Goal: Task Accomplishment & Management: Complete application form

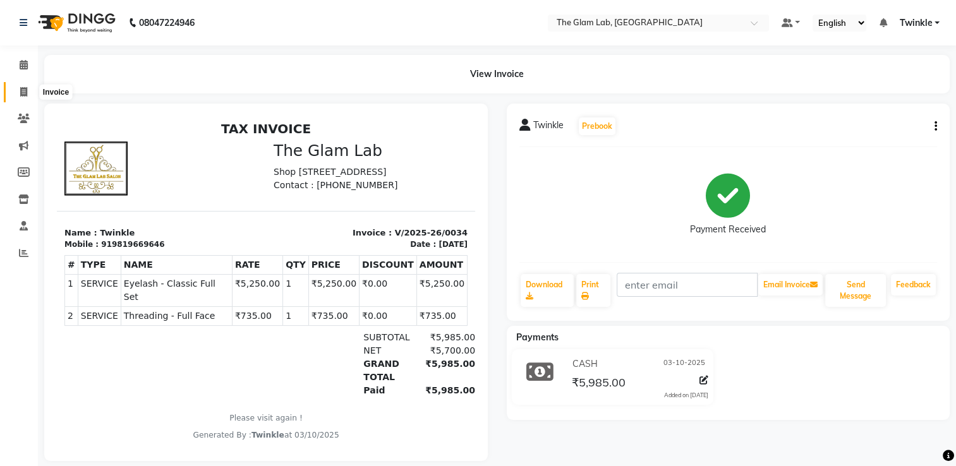
click at [19, 99] on span at bounding box center [24, 92] width 22 height 15
select select "service"
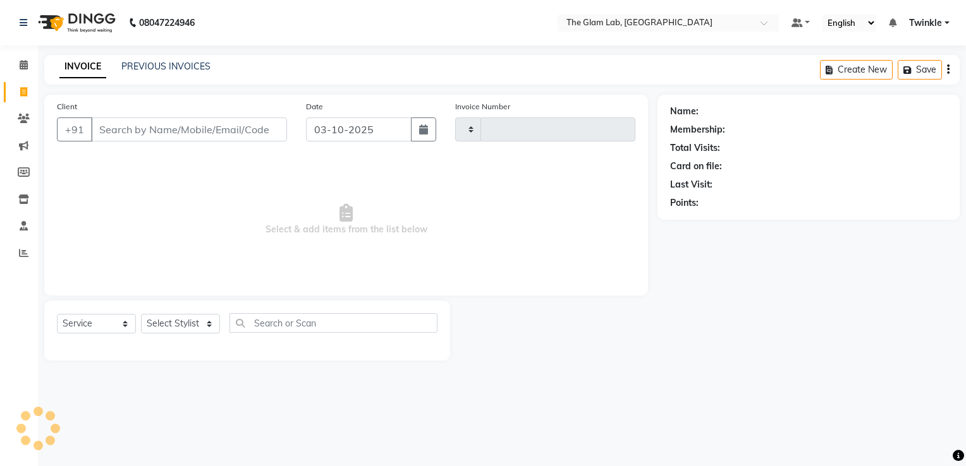
type input "0035"
select select "4136"
click at [132, 123] on input "Client" at bounding box center [189, 130] width 196 height 24
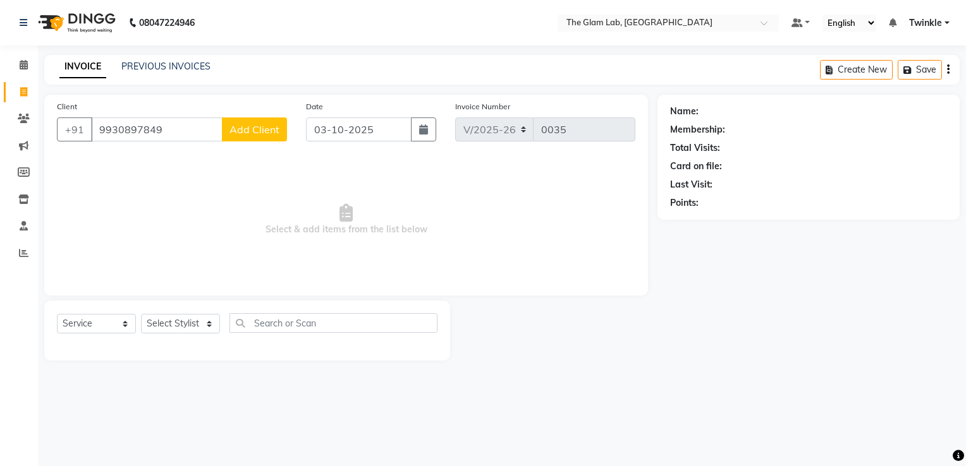
type input "9930897849"
click at [234, 135] on span "Add Client" at bounding box center [254, 129] width 50 height 13
select select "22"
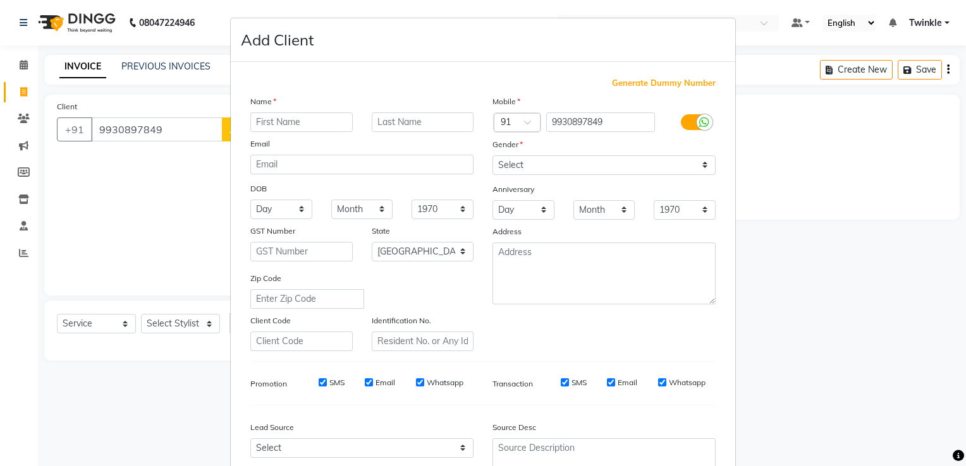
click at [274, 127] on input "text" at bounding box center [301, 122] width 102 height 20
type input "Swaha"
click at [519, 168] on select "Select [DEMOGRAPHIC_DATA] [DEMOGRAPHIC_DATA] Other Prefer Not To Say" at bounding box center [603, 165] width 223 height 20
select select "[DEMOGRAPHIC_DATA]"
click at [492, 156] on select "Select [DEMOGRAPHIC_DATA] [DEMOGRAPHIC_DATA] Other Prefer Not To Say" at bounding box center [603, 165] width 223 height 20
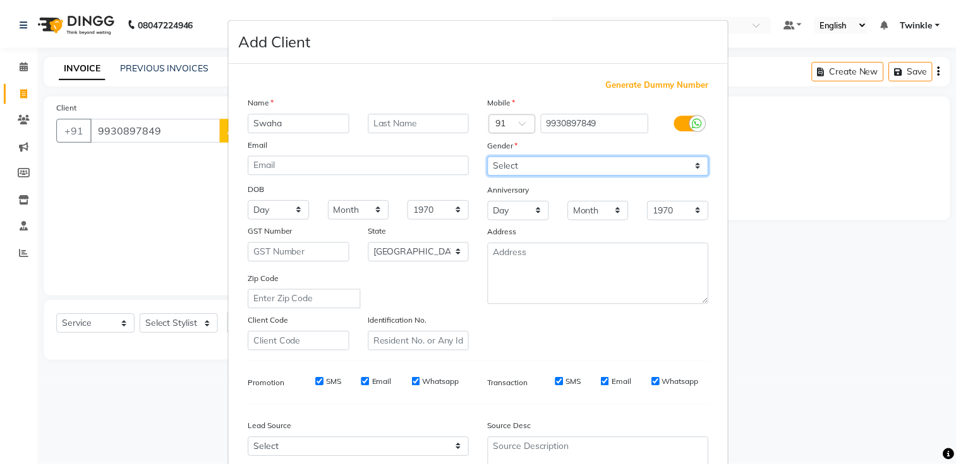
scroll to position [123, 0]
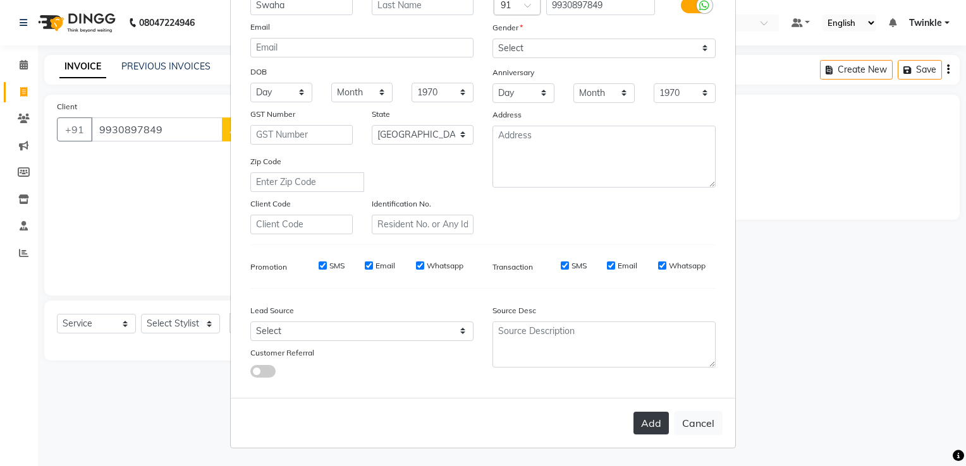
click at [648, 420] on button "Add" at bounding box center [650, 423] width 35 height 23
select select
select select "null"
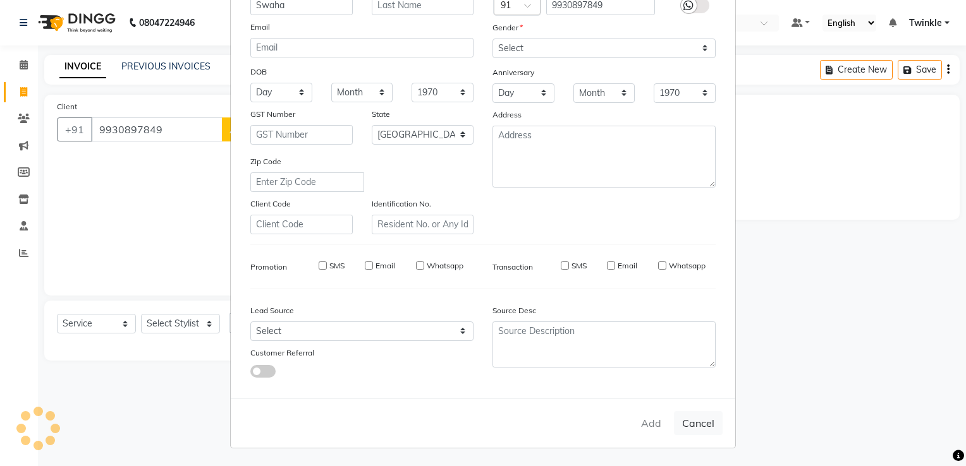
select select
checkbox input "false"
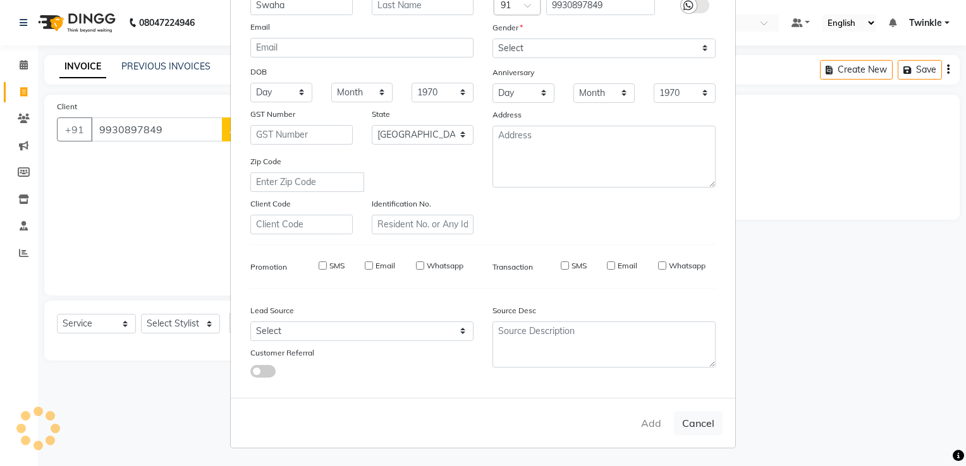
checkbox input "false"
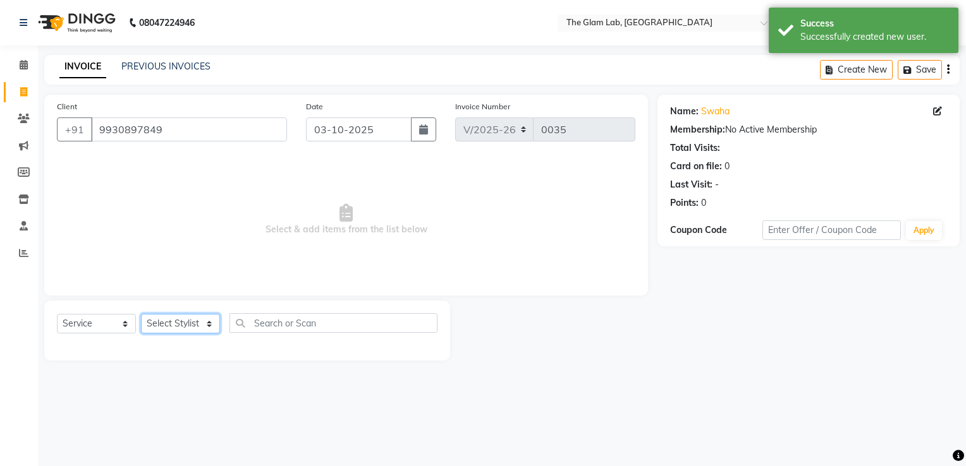
click at [172, 323] on select "Select Stylist [PERSON_NAME] [PERSON_NAME] [PERSON_NAME] Chand Danish [PERSON_N…" at bounding box center [180, 324] width 79 height 20
select select "30687"
click at [141, 315] on select "Select Stylist [PERSON_NAME] [PERSON_NAME] [PERSON_NAME] Chand Danish [PERSON_N…" at bounding box center [180, 324] width 79 height 20
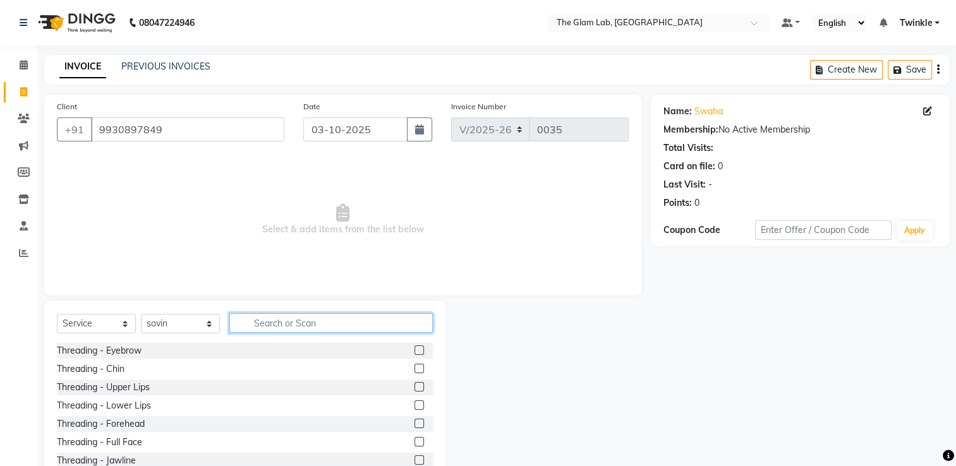
click at [334, 321] on input "text" at bounding box center [330, 323] width 203 height 20
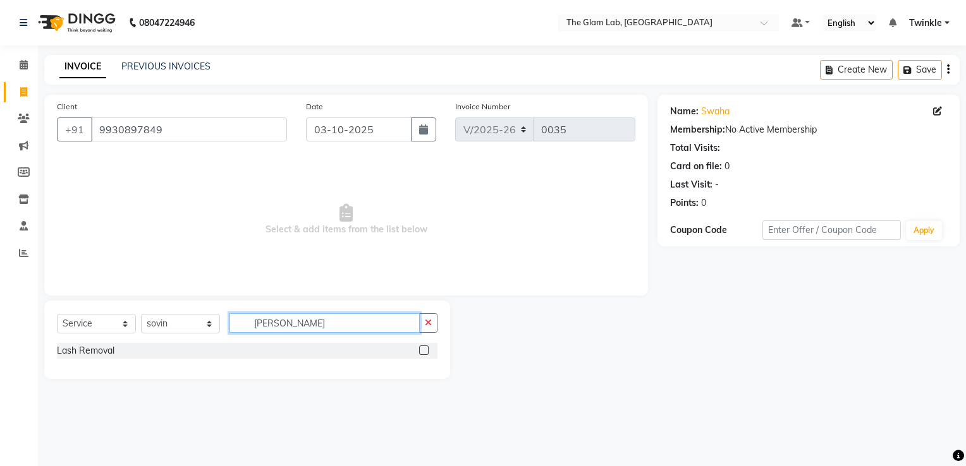
type input "[PERSON_NAME]"
click at [424, 352] on label at bounding box center [423, 350] width 9 height 9
click at [424, 352] on input "checkbox" at bounding box center [423, 351] width 8 height 8
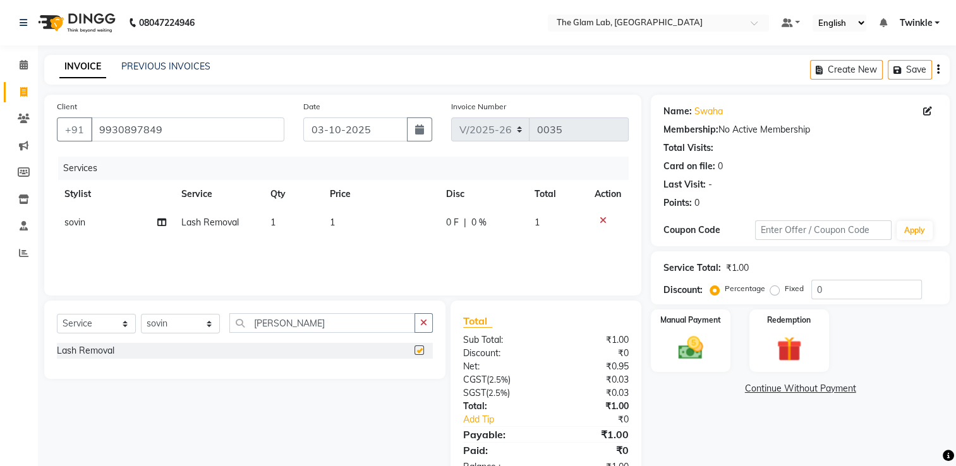
checkbox input "false"
click at [356, 224] on td "1" at bounding box center [380, 223] width 116 height 28
select select "30687"
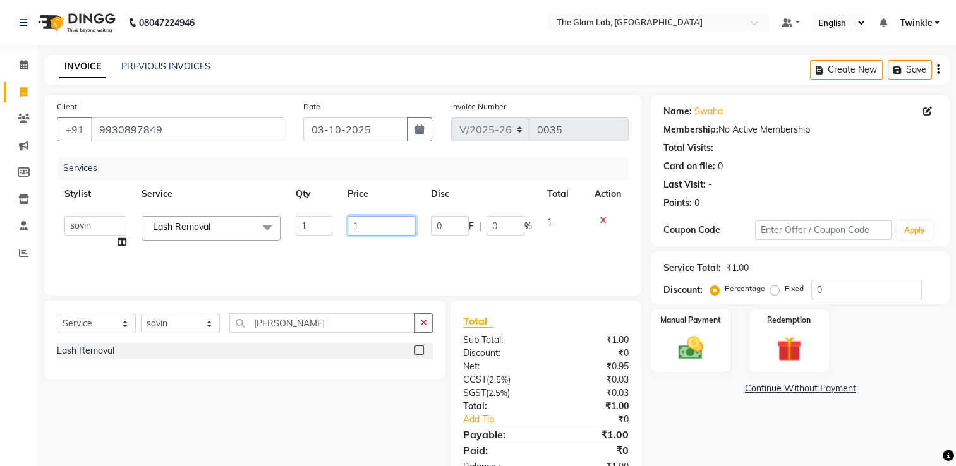
click at [368, 226] on input "1" at bounding box center [382, 226] width 68 height 20
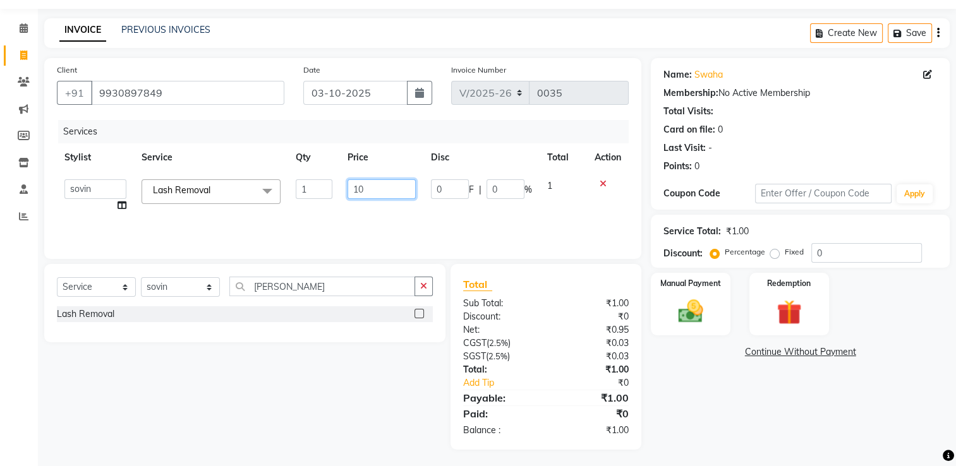
scroll to position [39, 0]
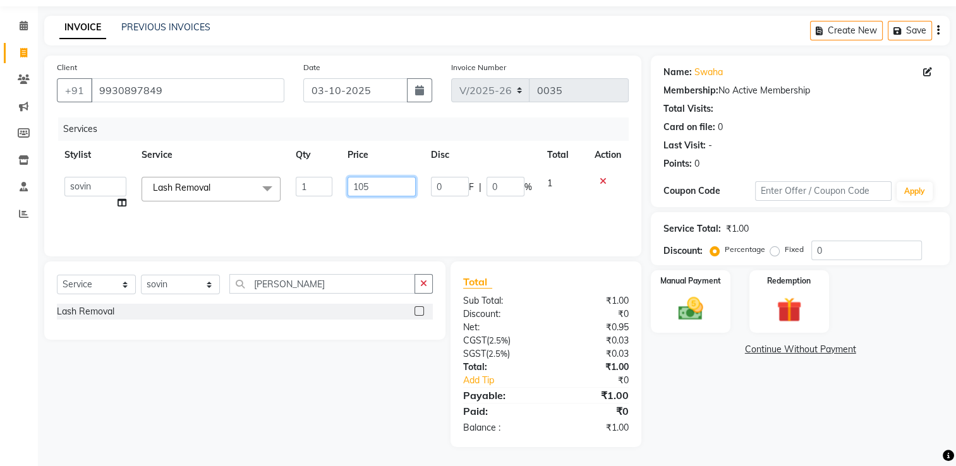
type input "1050"
click at [193, 280] on select "Select Stylist [PERSON_NAME] [PERSON_NAME] [PERSON_NAME] Chand Danish [PERSON_N…" at bounding box center [180, 285] width 79 height 20
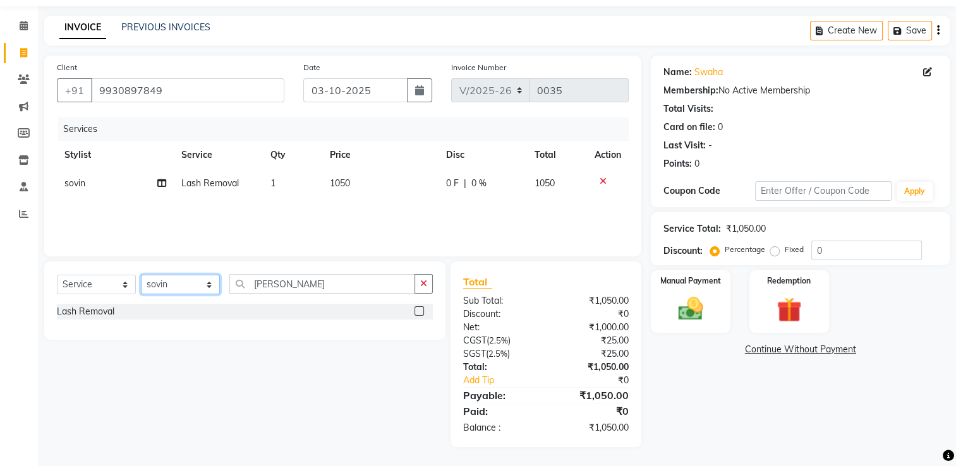
select select "85964"
click at [141, 276] on select "Select Stylist [PERSON_NAME] [PERSON_NAME] [PERSON_NAME] Chand Danish [PERSON_N…" at bounding box center [180, 285] width 79 height 20
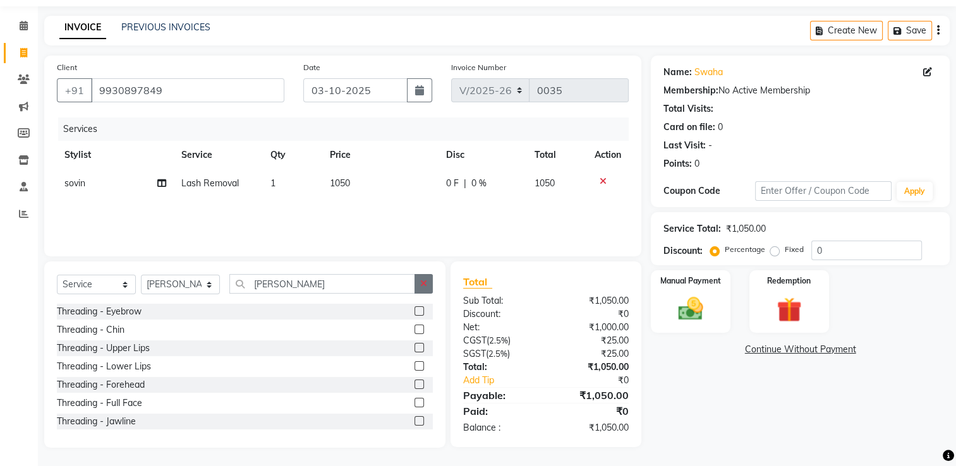
click at [422, 290] on button "button" at bounding box center [424, 284] width 18 height 20
click at [402, 288] on input "text" at bounding box center [330, 284] width 203 height 20
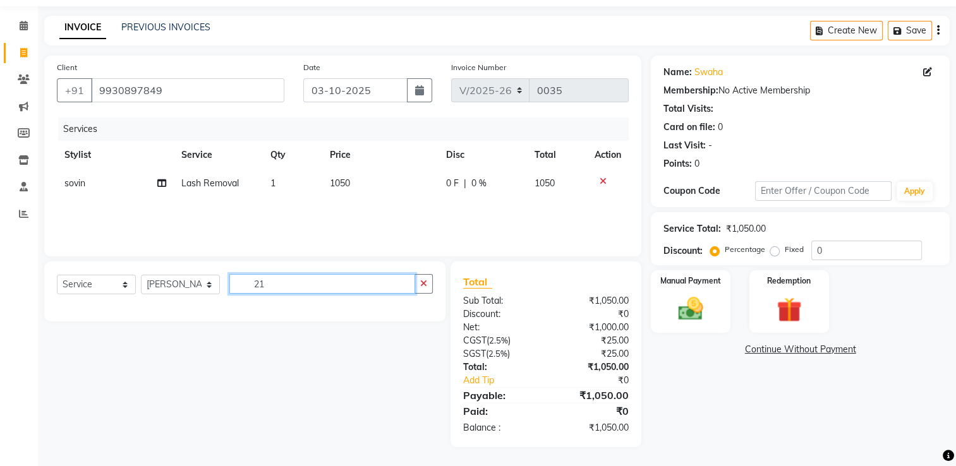
type input "2"
type input "bomb"
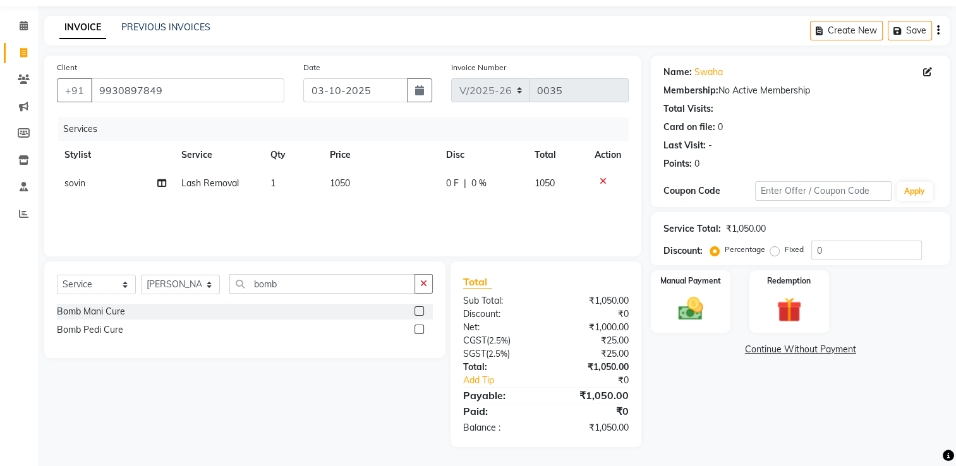
click at [418, 328] on label at bounding box center [419, 329] width 9 height 9
click at [418, 328] on input "checkbox" at bounding box center [419, 330] width 8 height 8
checkbox input "false"
click at [351, 209] on td "1800" at bounding box center [382, 212] width 114 height 28
select select "85964"
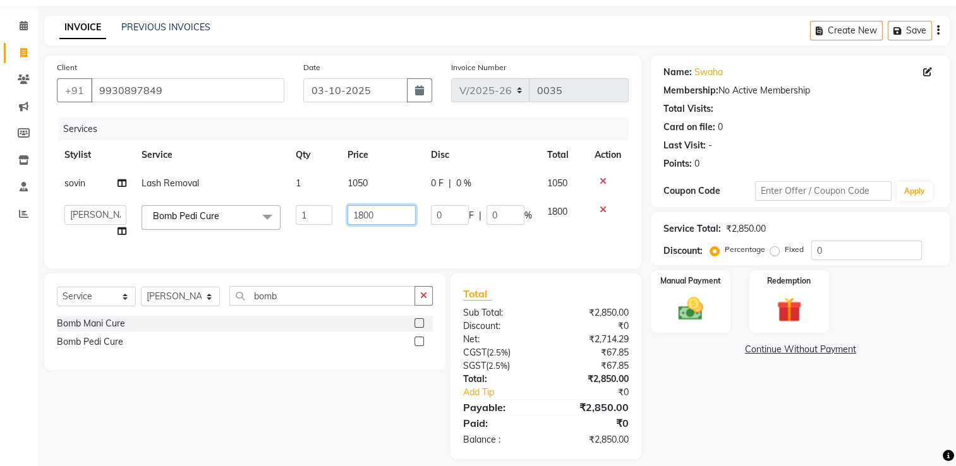
click at [382, 215] on input "1800" at bounding box center [382, 215] width 68 height 20
type input "1"
type input "2100"
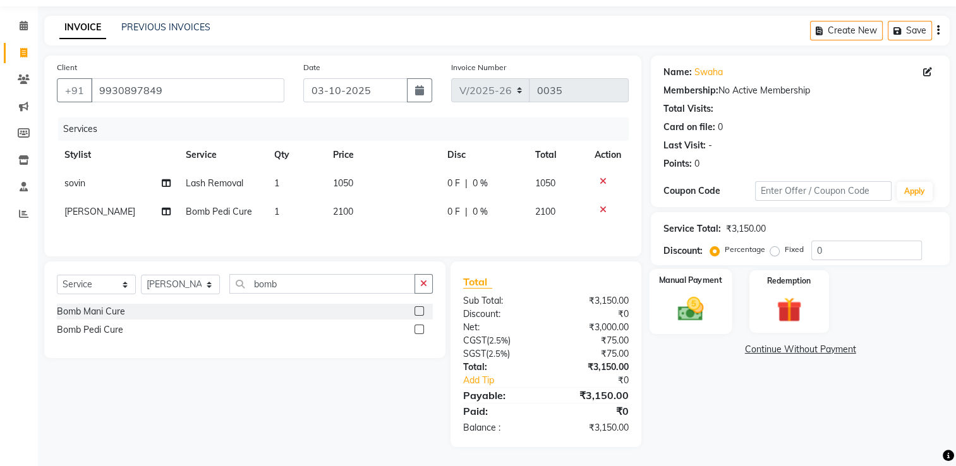
click at [686, 313] on img at bounding box center [691, 309] width 42 height 30
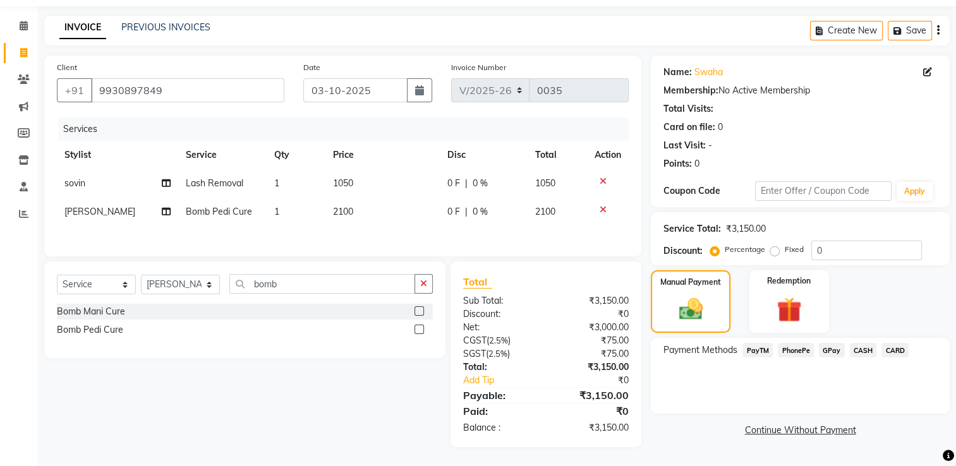
click at [893, 351] on span "CARD" at bounding box center [895, 350] width 27 height 15
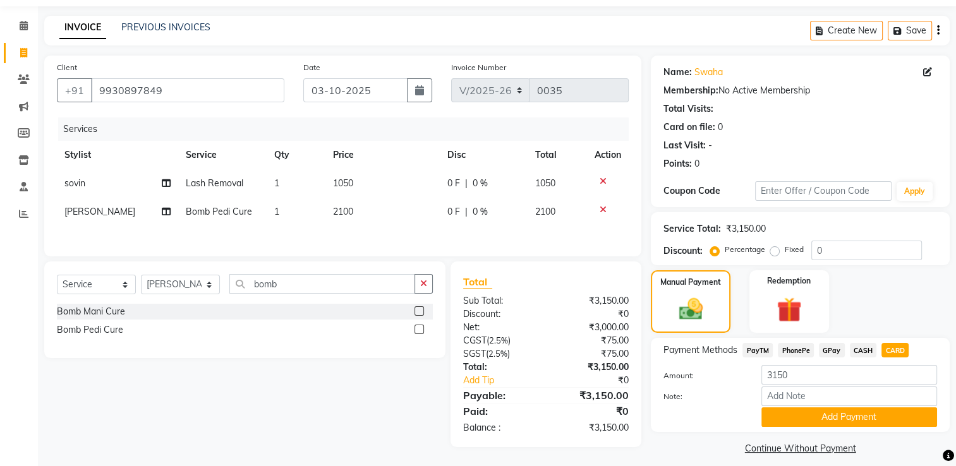
scroll to position [51, 0]
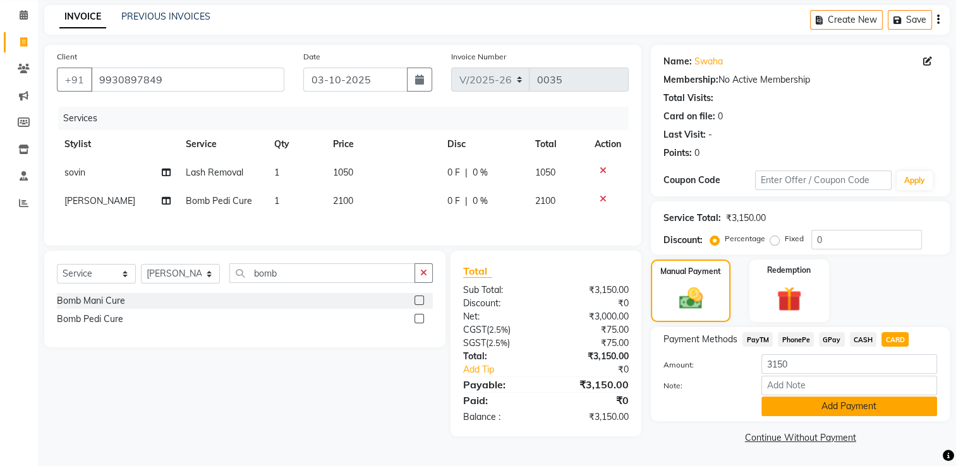
click at [862, 406] on button "Add Payment" at bounding box center [849, 407] width 176 height 20
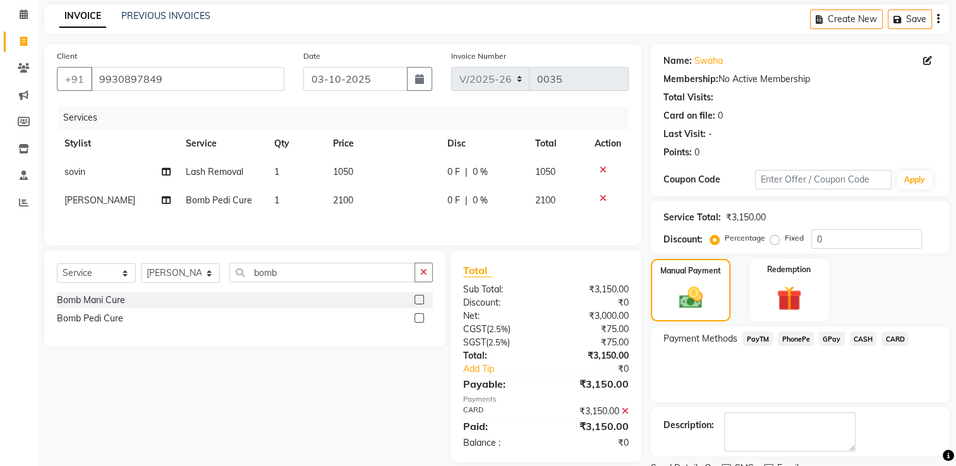
scroll to position [102, 0]
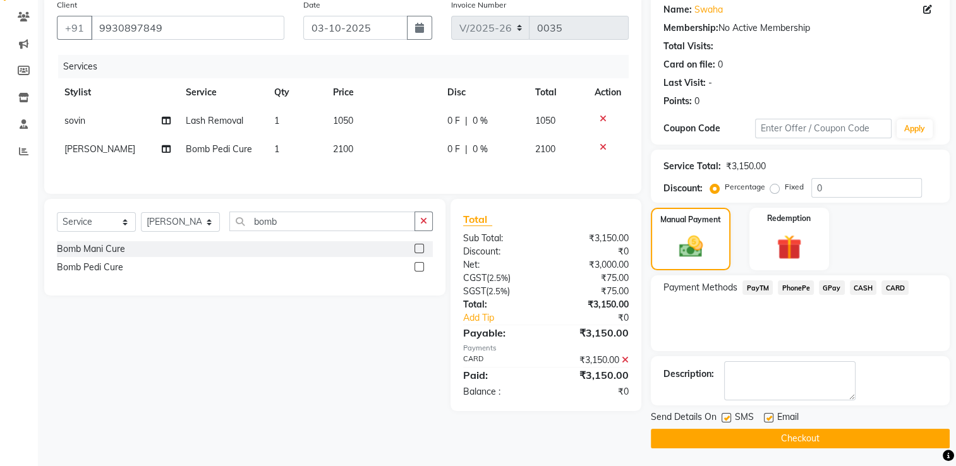
click at [817, 438] on button "Checkout" at bounding box center [800, 439] width 299 height 20
